Goal: Check status: Check status

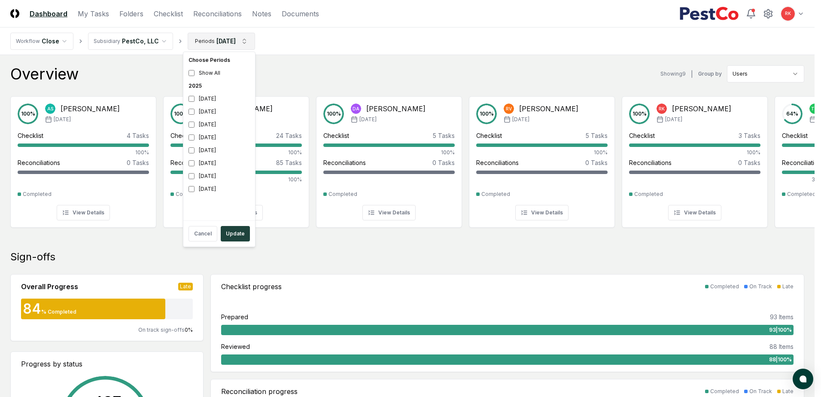
click at [234, 234] on button "Update" at bounding box center [235, 233] width 29 height 15
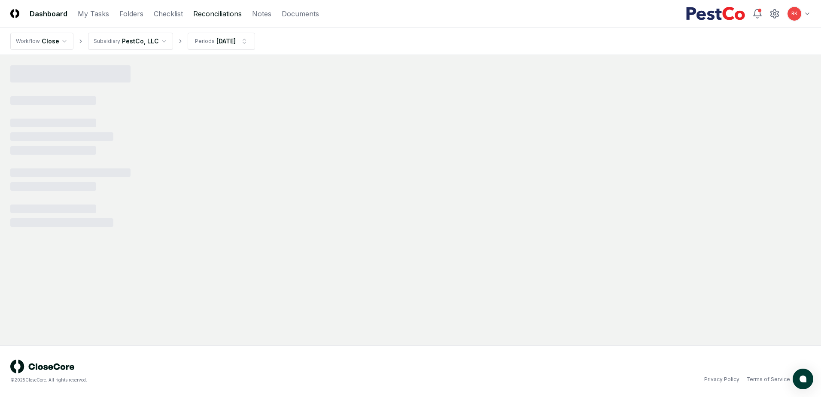
click at [211, 16] on link "Reconciliations" at bounding box center [217, 14] width 49 height 10
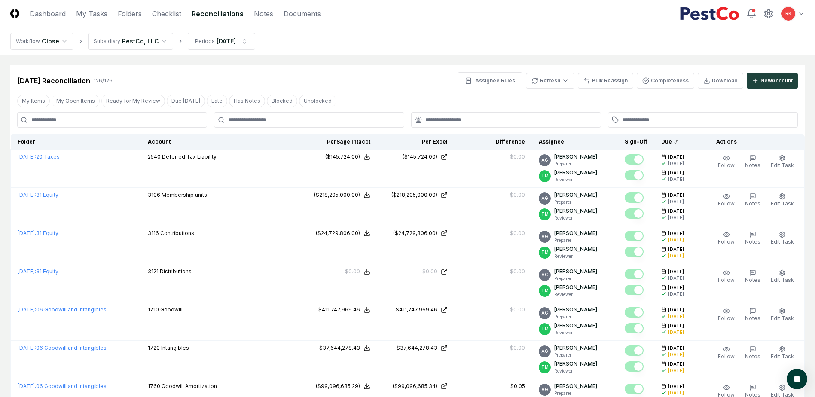
click at [144, 122] on input at bounding box center [112, 119] width 190 height 15
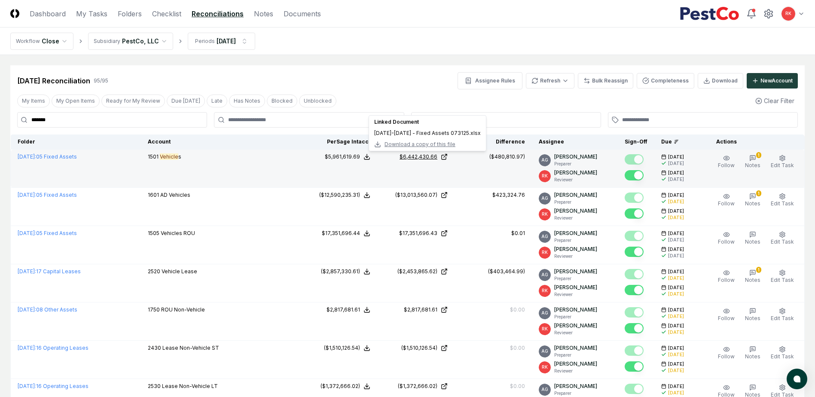
click at [431, 155] on div "$6,442,430.66" at bounding box center [418, 157] width 38 height 8
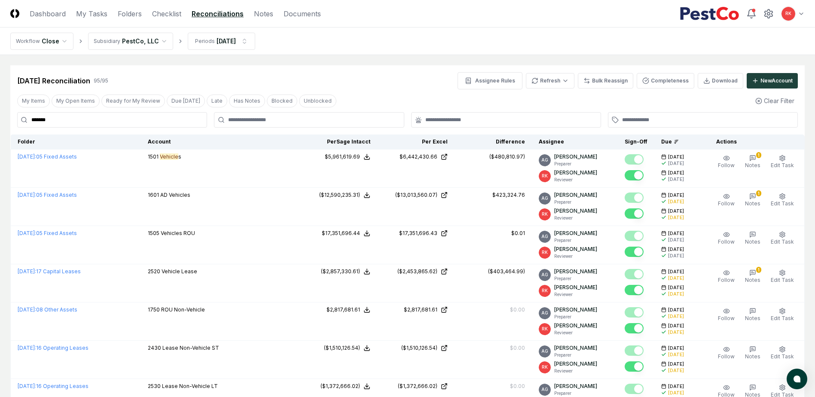
drag, startPoint x: 106, startPoint y: 125, endPoint x: -151, endPoint y: 114, distance: 257.5
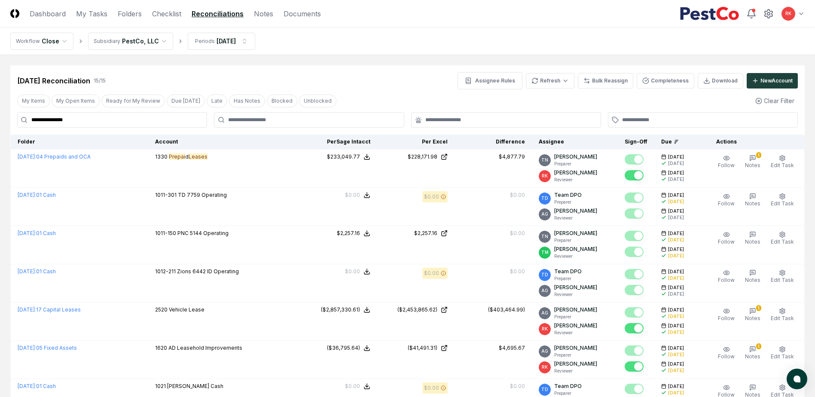
drag, startPoint x: -187, startPoint y: 96, endPoint x: -201, endPoint y: 97, distance: 13.8
click at [0, 97] on html "**********" at bounding box center [407, 392] width 815 height 785
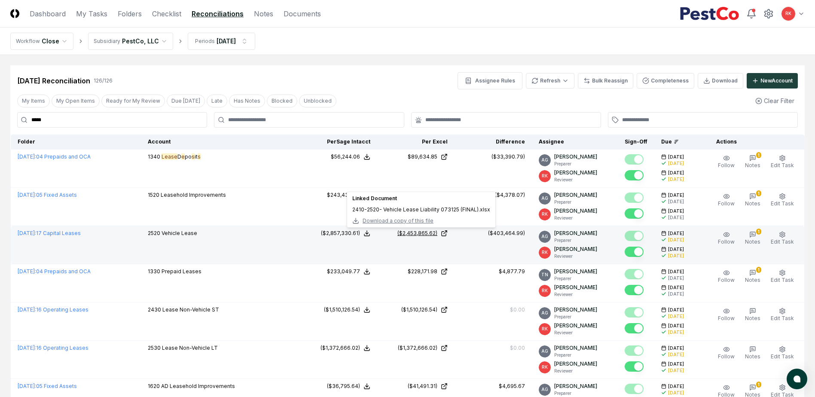
click at [426, 230] on div "($2,453,865.62)" at bounding box center [417, 233] width 40 height 8
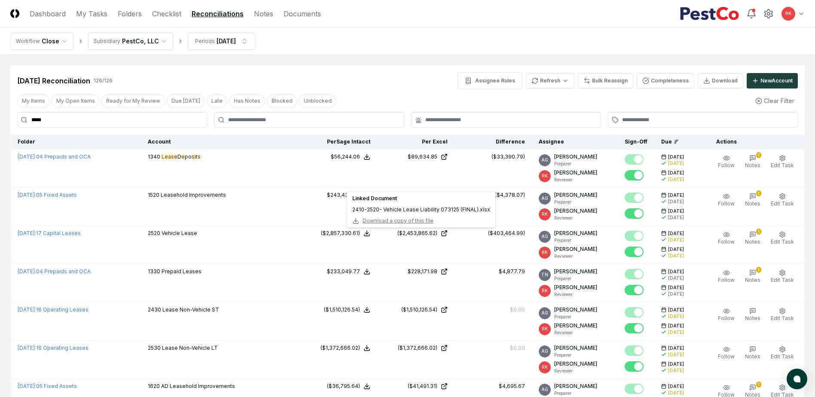
drag, startPoint x: 120, startPoint y: 119, endPoint x: -155, endPoint y: 98, distance: 276.0
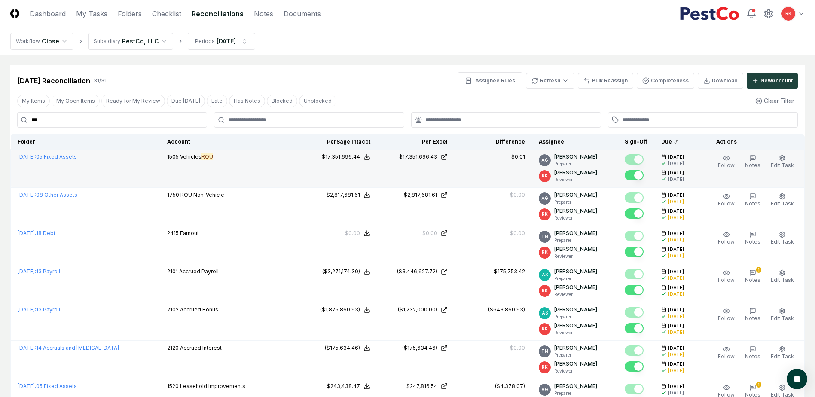
type input "***"
click at [67, 155] on link "[DATE] : 05 Fixed Assets" at bounding box center [47, 156] width 59 height 6
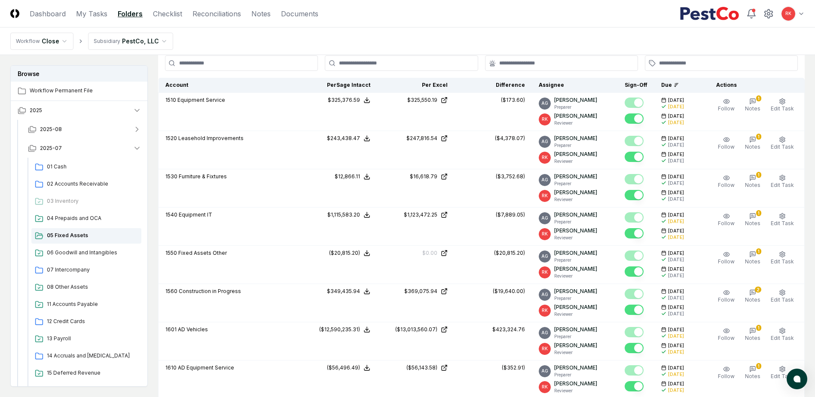
scroll to position [258, 0]
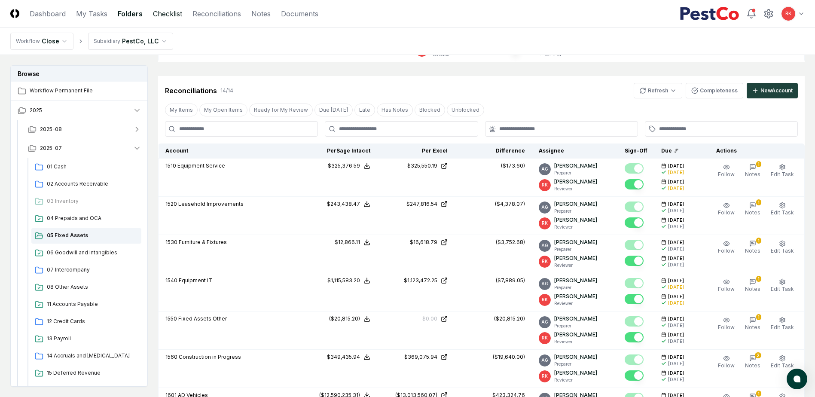
click at [165, 14] on link "Checklist" at bounding box center [167, 14] width 29 height 10
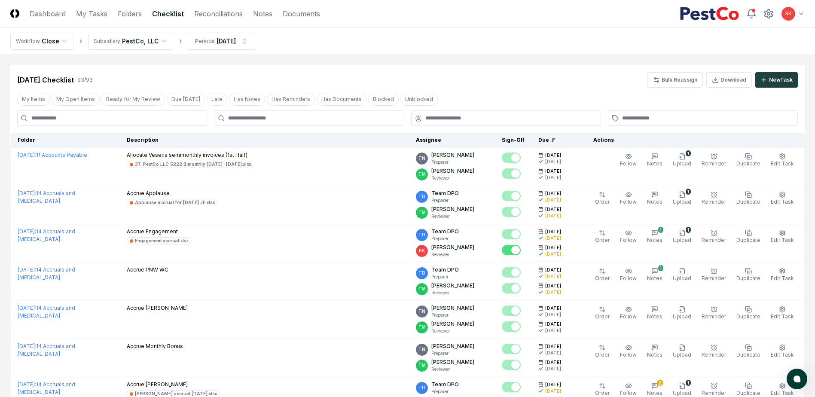
click at [56, 122] on input at bounding box center [112, 117] width 190 height 15
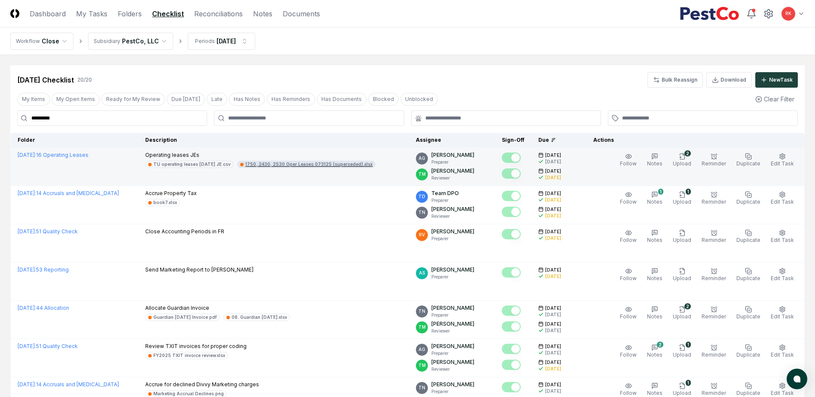
click at [297, 164] on div "1750, 2430, 2530 Oper Leases 073125 (superseded).xlsx" at bounding box center [308, 164] width 127 height 6
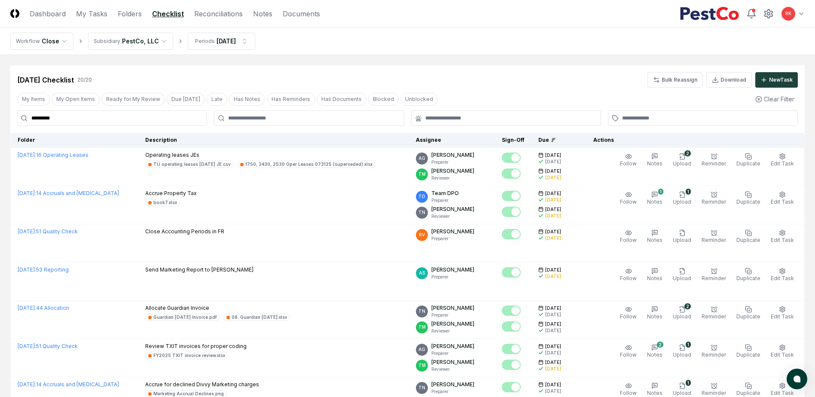
drag, startPoint x: 67, startPoint y: 119, endPoint x: -86, endPoint y: 106, distance: 153.0
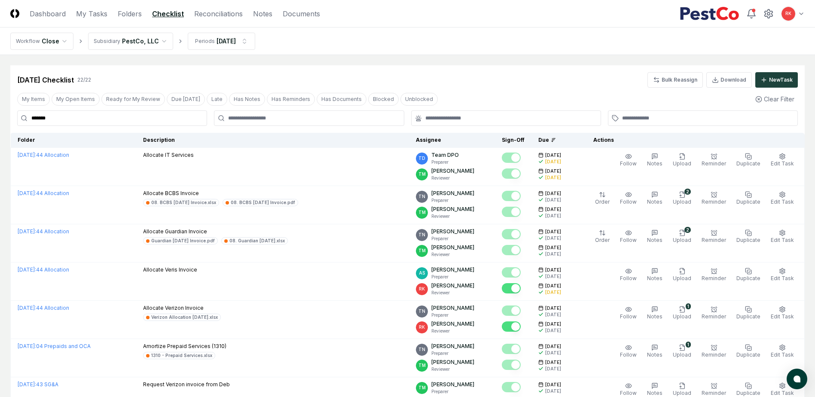
type input "*******"
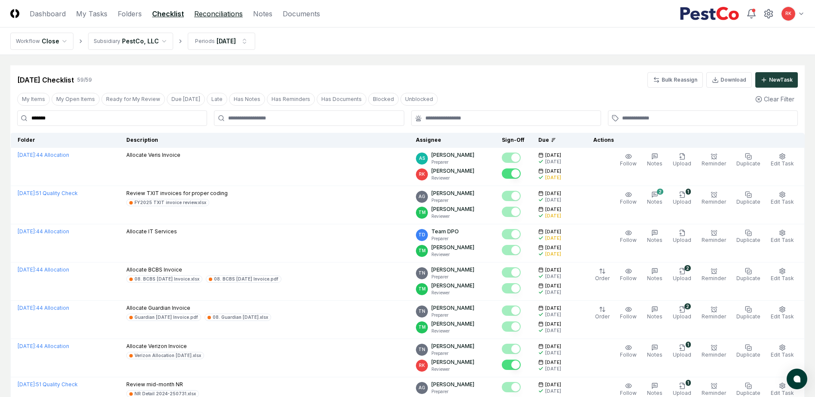
click at [210, 16] on link "Reconciliations" at bounding box center [218, 14] width 49 height 10
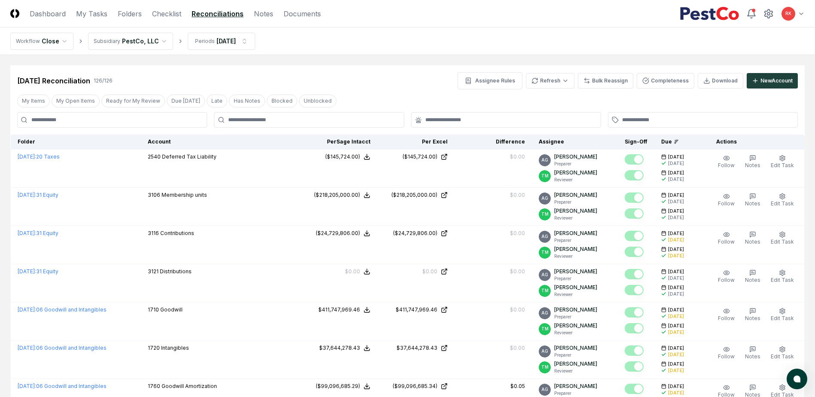
click at [105, 124] on input at bounding box center [112, 119] width 190 height 15
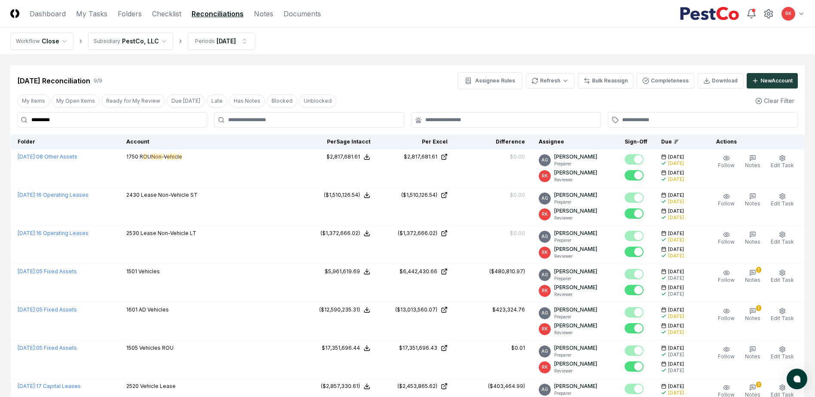
drag, startPoint x: 97, startPoint y: 122, endPoint x: -38, endPoint y: 94, distance: 137.1
click at [0, 94] on html "CloseCore Dashboard My Tasks Folders Checklist Reconciliations Notes Documents …" at bounding box center [407, 277] width 815 height 555
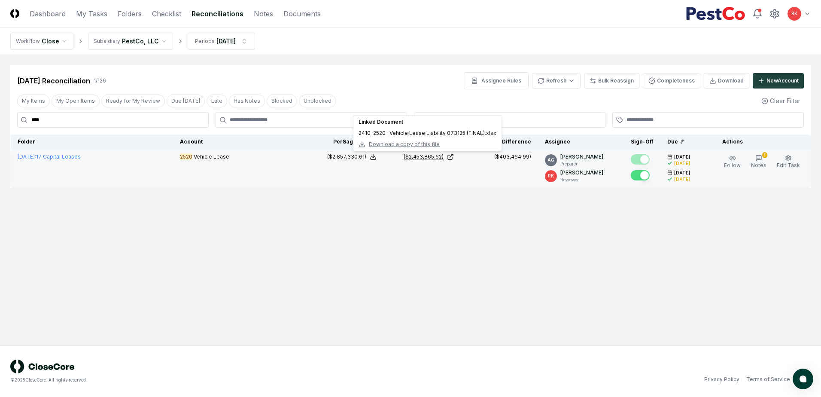
click at [431, 153] on td "($2,453,865.62) Linked Document 2410-2520- Vehicle Lease Liability 073125 (FINA…" at bounding box center [421, 168] width 77 height 38
click at [432, 158] on div "($2,453,865.62)" at bounding box center [424, 157] width 40 height 8
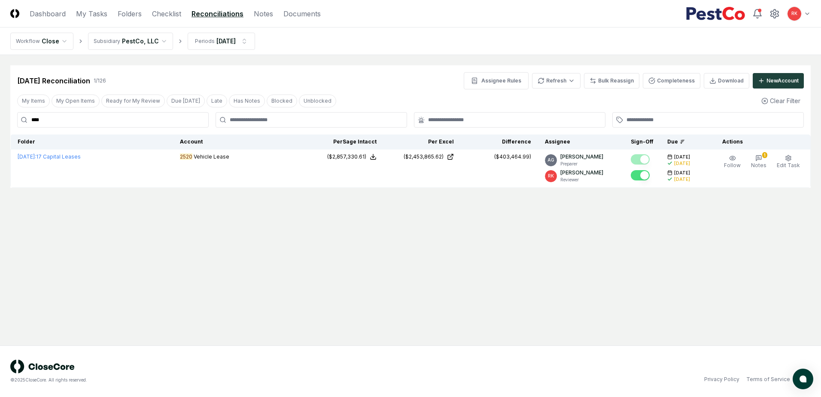
drag, startPoint x: 54, startPoint y: 123, endPoint x: -204, endPoint y: 134, distance: 257.8
click at [0, 134] on html "CloseCore Dashboard My Tasks Folders Checklist Reconciliations Notes Documents …" at bounding box center [410, 198] width 821 height 397
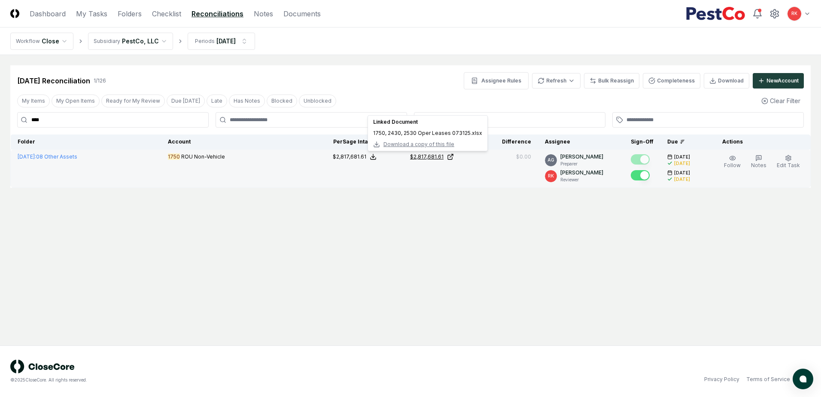
type input "****"
click at [420, 157] on div "$2,817,681.61" at bounding box center [426, 157] width 33 height 8
